Goal: Task Accomplishment & Management: Manage account settings

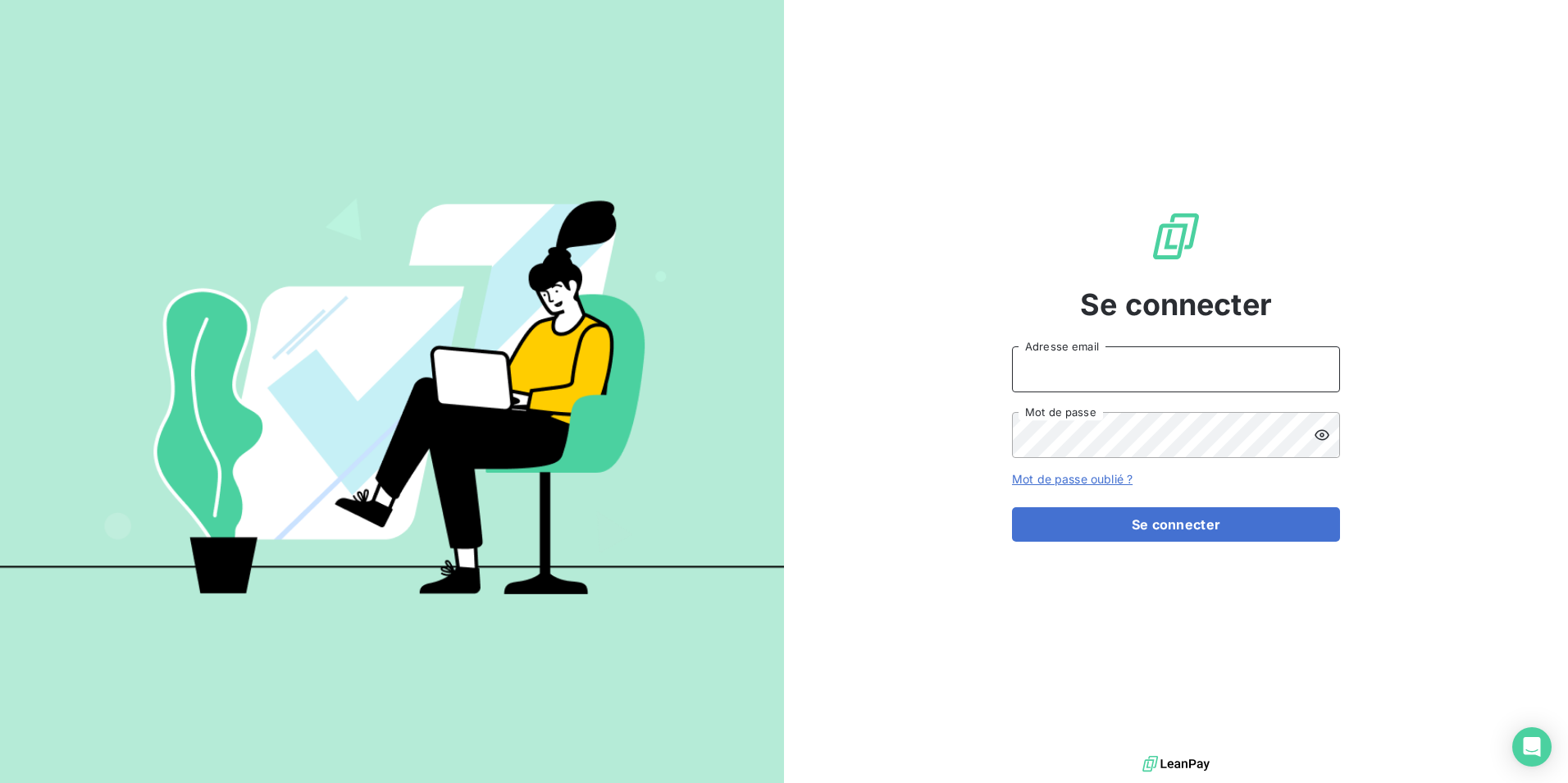
click at [1087, 361] on input "Adresse email" at bounding box center [1175, 369] width 328 height 46
type input "[EMAIL_ADDRESS][PERSON_NAME][DOMAIN_NAME]"
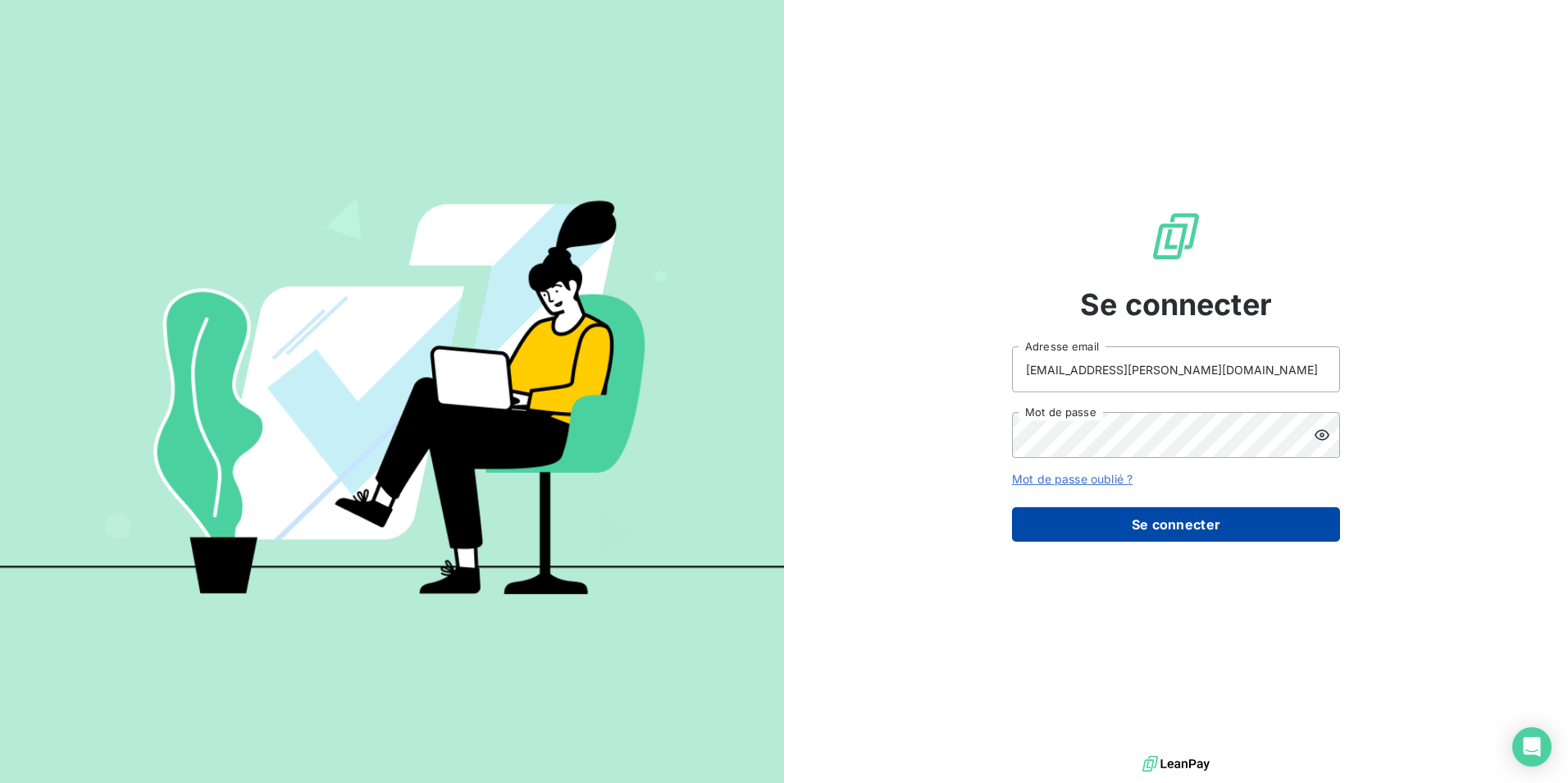
click at [1253, 532] on button "Se connecter" at bounding box center [1175, 525] width 328 height 35
